Goal: Transaction & Acquisition: Subscribe to service/newsletter

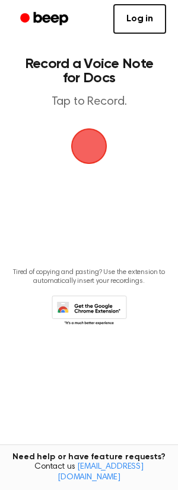
click at [92, 147] on span "button" at bounding box center [89, 146] width 56 height 56
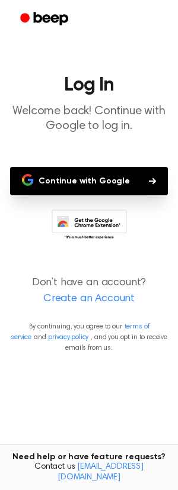
click at [94, 299] on link "Create an Account" at bounding box center [89, 299] width 154 height 16
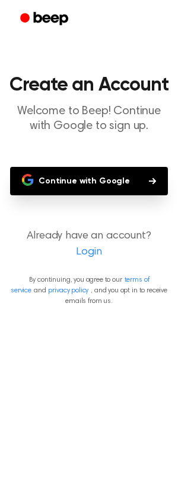
click at [76, 182] on button "Continue with Google" at bounding box center [88, 181] width 157 height 28
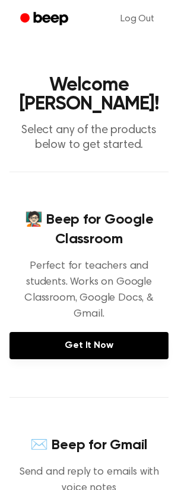
click at [34, 18] on icon "Beep" at bounding box center [51, 18] width 34 height 13
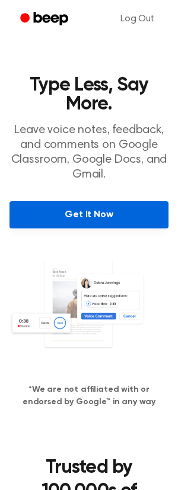
click at [87, 210] on link "Get It Now" at bounding box center [88, 214] width 159 height 27
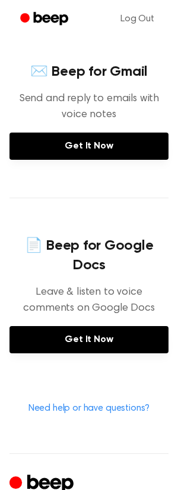
scroll to position [383, 0]
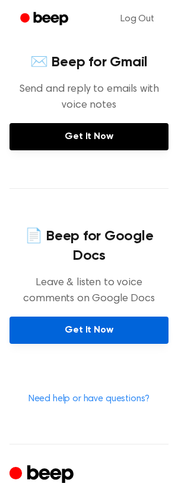
click at [100, 319] on link "Get It Now" at bounding box center [88, 330] width 159 height 27
click at [93, 323] on link "Get It Now" at bounding box center [88, 330] width 159 height 27
